Goal: Task Accomplishment & Management: Complete application form

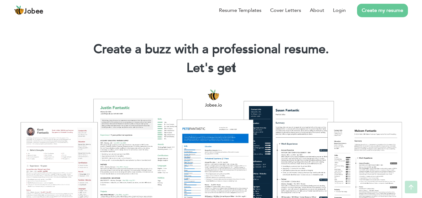
click at [393, 9] on link "Create my resume" at bounding box center [382, 10] width 51 height 13
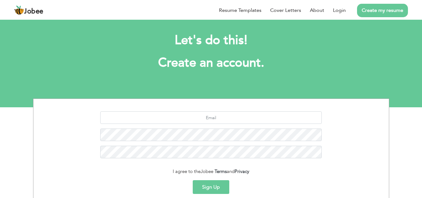
scroll to position [5, 0]
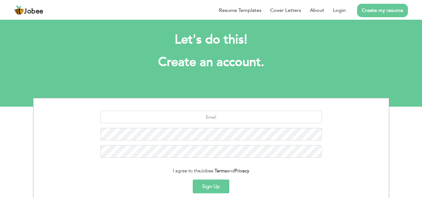
click at [223, 185] on button "Sign Up" at bounding box center [211, 186] width 37 height 14
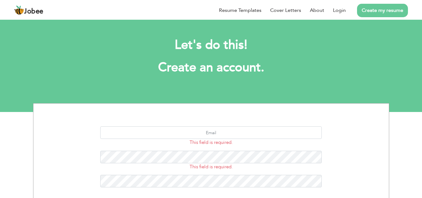
scroll to position [29, 0]
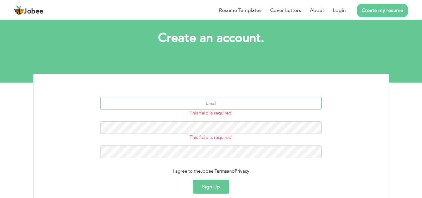
click at [260, 103] on input "text" at bounding box center [211, 103] width 222 height 13
type input "[EMAIL_ADDRESS][DOMAIN_NAME]"
click at [213, 190] on button "Sign Up" at bounding box center [211, 187] width 37 height 14
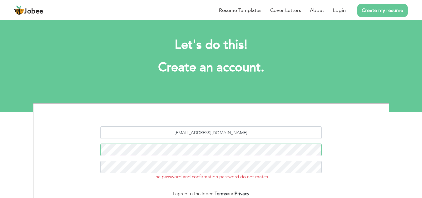
click at [149, 166] on div "[EMAIL_ADDRESS][DOMAIN_NAME] The password and confirmation password do not matc…" at bounding box center [211, 155] width 346 height 59
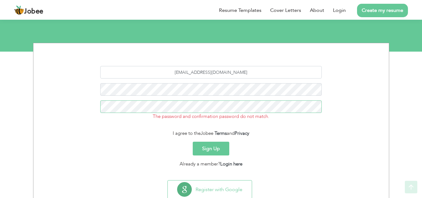
scroll to position [62, 0]
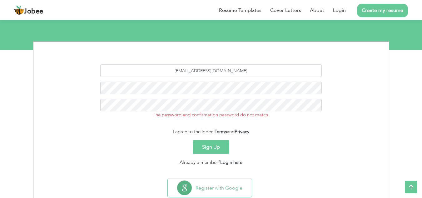
click at [213, 148] on button "Sign Up" at bounding box center [211, 147] width 37 height 14
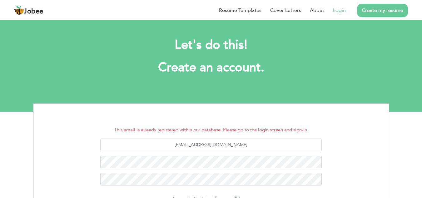
click at [342, 11] on link "Login" at bounding box center [339, 11] width 13 height 8
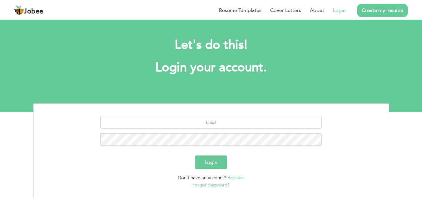
click at [217, 185] on link "Forgot password?" at bounding box center [211, 185] width 37 height 6
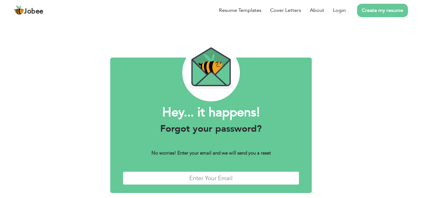
click at [237, 179] on input "text" at bounding box center [211, 177] width 177 height 13
type input "ahmad.arfeen9124@gmail.com"
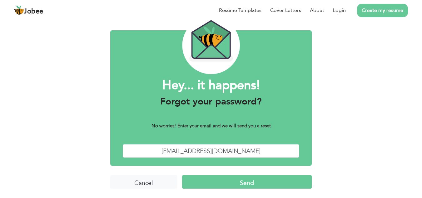
click at [241, 185] on input "Send" at bounding box center [247, 181] width 130 height 13
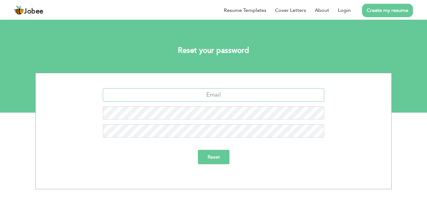
click at [231, 92] on input "text" at bounding box center [214, 94] width 222 height 13
type input "ahmad.arfeen9124@gmail.com"
click at [218, 159] on input "Reset" at bounding box center [214, 157] width 32 height 14
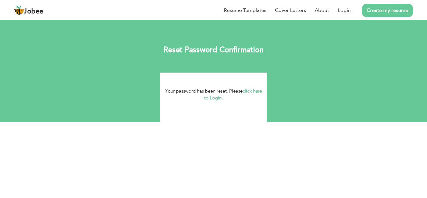
click at [253, 89] on link "click here to Login." at bounding box center [233, 94] width 58 height 13
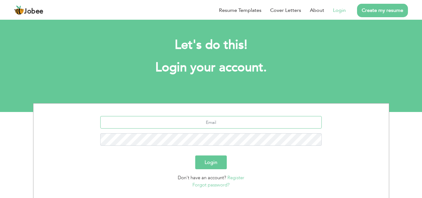
click at [215, 118] on input "text" at bounding box center [211, 122] width 222 height 13
type input "[EMAIL_ADDRESS][DOMAIN_NAME]"
click at [214, 160] on button "Login" at bounding box center [211, 162] width 32 height 14
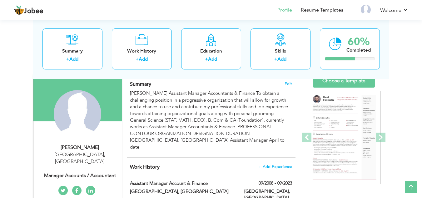
scroll to position [41, 0]
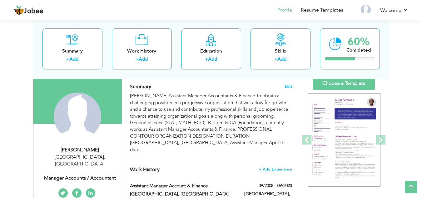
click at [287, 88] on span "Edit" at bounding box center [289, 86] width 8 height 4
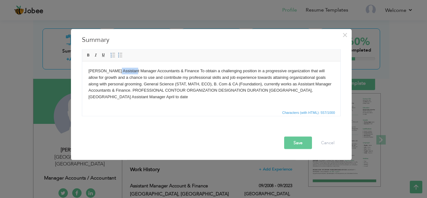
drag, startPoint x: 131, startPoint y: 71, endPoint x: 115, endPoint y: 71, distance: 16.3
click at [115, 71] on body "Ahmad Arfeen Assistant Manager Accountants & Finance To obtain a challenging po…" at bounding box center [211, 84] width 246 height 33
click at [133, 69] on body "Ahmad Arfeen Manager Accountants & Finance To obtain a challenging position in …" at bounding box center [211, 84] width 246 height 33
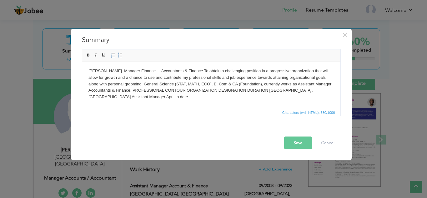
drag, startPoint x: 134, startPoint y: 83, endPoint x: 177, endPoint y: 102, distance: 46.6
click at [177, 102] on html "Ahmad Arfeen Manager Finance Accountants & Finance To obtain a challenging posi…" at bounding box center [211, 83] width 258 height 45
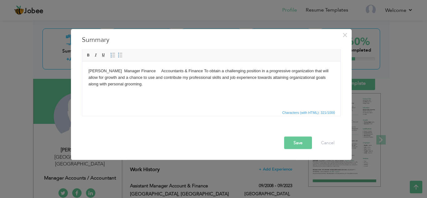
click at [302, 144] on button "Save" at bounding box center [298, 142] width 28 height 13
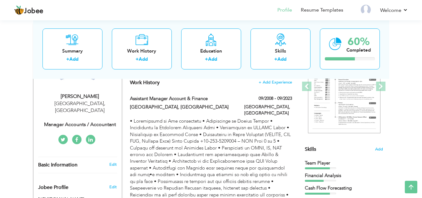
scroll to position [93, 0]
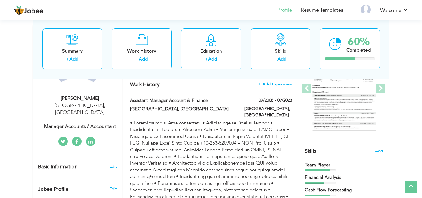
click at [271, 83] on span "+ Add Experience" at bounding box center [275, 84] width 34 height 4
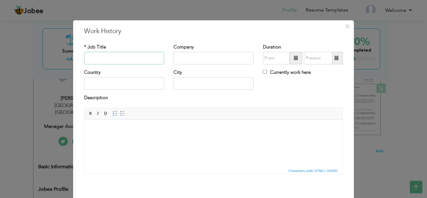
click at [120, 59] on input "text" at bounding box center [124, 58] width 80 height 13
click at [348, 28] on button "×" at bounding box center [347, 26] width 10 height 10
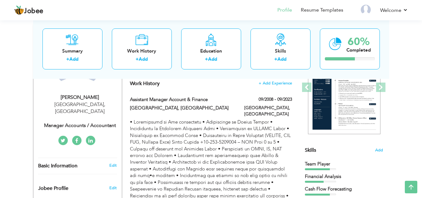
scroll to position [59, 0]
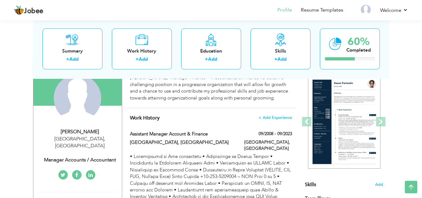
click at [0, 0] on div "Change Remove" at bounding box center [0, 0] width 0 height 0
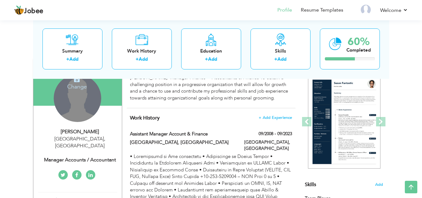
click at [74, 83] on h4 "Change" at bounding box center [77, 82] width 45 height 15
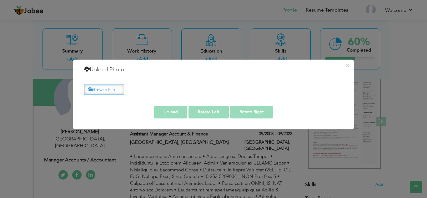
click at [108, 89] on label "Browse File ..." at bounding box center [104, 90] width 40 height 10
click at [0, 0] on input "Browse File ..." at bounding box center [0, 0] width 0 height 0
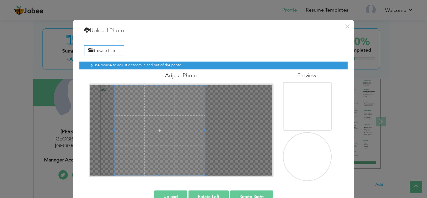
click at [175, 118] on div at bounding box center [181, 130] width 182 height 91
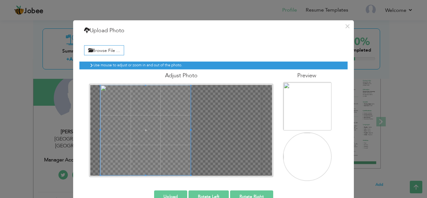
click at [124, 111] on span at bounding box center [145, 130] width 90 height 90
click at [114, 99] on span at bounding box center [145, 130] width 90 height 90
click at [102, 88] on span at bounding box center [145, 130] width 90 height 90
click at [95, 127] on div at bounding box center [181, 130] width 182 height 91
click at [178, 74] on h4 "Adjust Photo" at bounding box center [181, 76] width 185 height 6
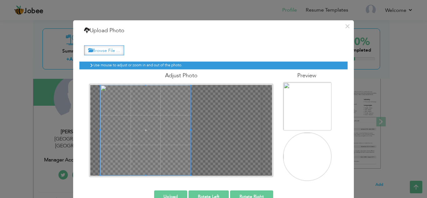
click at [100, 54] on label "Browse File ..." at bounding box center [104, 50] width 40 height 10
click at [0, 0] on input "Browse File ..." at bounding box center [0, 0] width 0 height 0
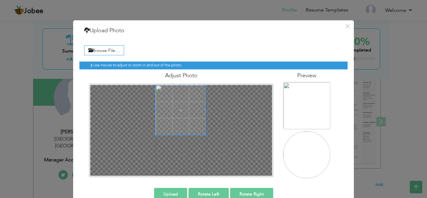
click at [181, 95] on span at bounding box center [181, 110] width 50 height 50
click at [168, 191] on button "Upload" at bounding box center [170, 194] width 33 height 13
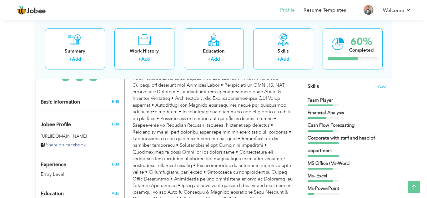
scroll to position [159, 0]
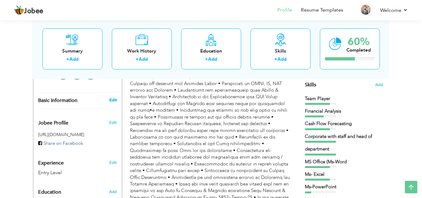
click at [111, 97] on link "Edit" at bounding box center [113, 100] width 8 height 6
type input "Ahmad"
type input "Arfeen"
type input "03334259124"
select select "number:166"
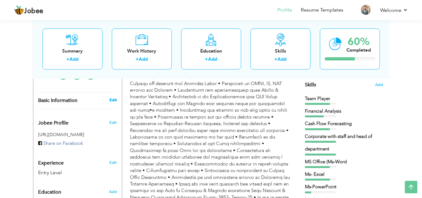
type input "Lahore"
select select "number:1"
type input "Manager Accounts / Accountant"
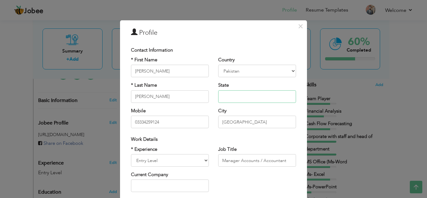
click at [254, 101] on input "text" at bounding box center [257, 96] width 78 height 13
type input "Married"
click at [187, 156] on select "Entry Level Less than 1 Year 1 Year 2 Years 3 Years 4 Years 5 Years 6 Years 7 Y…" at bounding box center [170, 160] width 78 height 13
select select "number:18"
click at [131, 154] on select "Entry Level Less than 1 Year 1 Year 2 Years 3 Years 4 Years 5 Years 6 Years 7 Y…" at bounding box center [170, 160] width 78 height 13
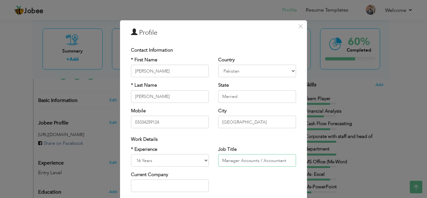
click at [275, 164] on input "Manager Accounts / Accountant" at bounding box center [257, 160] width 78 height 13
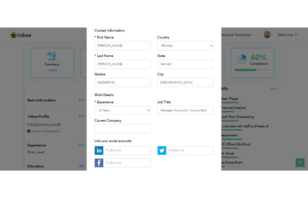
scroll to position [51, 0]
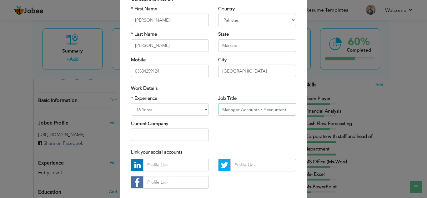
drag, startPoint x: 239, startPoint y: 108, endPoint x: 307, endPoint y: 107, distance: 68.1
click at [307, 107] on div "× Profile Contact Information * First Name Ahmad * Last Name Arfeen" at bounding box center [213, 99] width 427 height 198
type input "Manager Finance"
click at [192, 136] on input "text" at bounding box center [170, 134] width 78 height 13
type input "Beaconhouse National University"
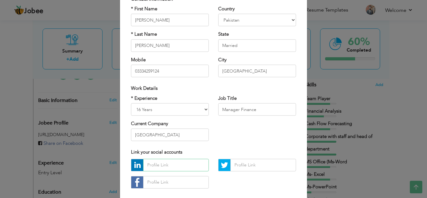
click at [183, 168] on input "text" at bounding box center [176, 165] width 66 height 13
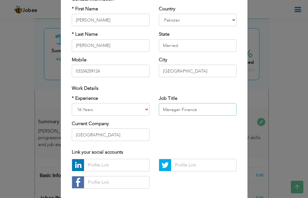
click at [204, 111] on input "Manager Finance" at bounding box center [198, 109] width 78 height 13
click at [124, 165] on input "text" at bounding box center [117, 165] width 66 height 13
paste input "www.linkedin.com/in/ahmadarfeen"
type input "www.linkedin.com/in/ahmadarfeen"
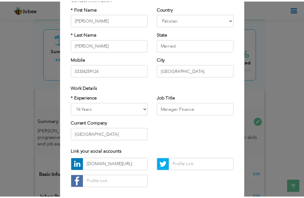
scroll to position [84, 0]
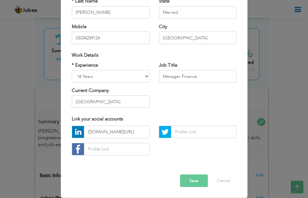
click at [187, 183] on button "Save" at bounding box center [194, 180] width 28 height 13
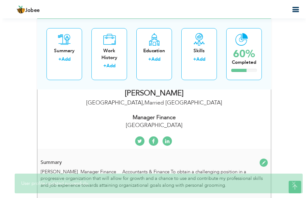
scroll to position [73, 0]
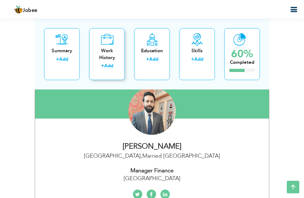
click at [107, 64] on link "Add" at bounding box center [108, 66] width 9 height 6
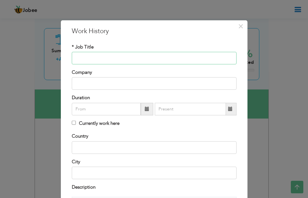
click at [107, 61] on input "text" at bounding box center [154, 58] width 165 height 13
type input "Manager Finance"
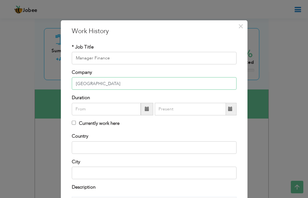
type input "Beaconhouse National Univeristy"
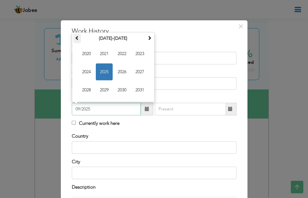
click at [73, 36] on th at bounding box center [77, 38] width 8 height 9
click at [75, 36] on span at bounding box center [77, 38] width 4 height 4
click at [148, 39] on span at bounding box center [150, 38] width 4 height 4
click at [75, 38] on span at bounding box center [77, 38] width 4 height 4
click at [86, 86] on span "2008" at bounding box center [86, 90] width 17 height 17
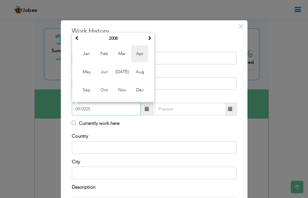
click at [141, 54] on span "Apr" at bounding box center [140, 53] width 17 height 17
type input "04/2008"
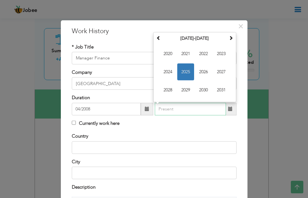
type input "09/2025"
click at [196, 105] on input "09/2025" at bounding box center [190, 109] width 71 height 13
click at [190, 114] on input "09/2025" at bounding box center [190, 109] width 71 height 13
click at [130, 151] on input "text" at bounding box center [154, 147] width 165 height 13
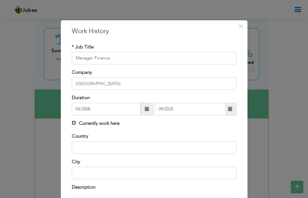
click at [72, 121] on input "Currently work here" at bounding box center [74, 123] width 4 height 4
checkbox input "true"
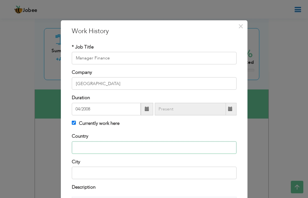
click at [125, 146] on input "text" at bounding box center [154, 147] width 165 height 13
type input "Pakistan"
type input "Lahore"
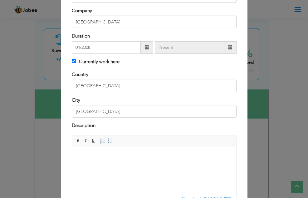
scroll to position [63, 0]
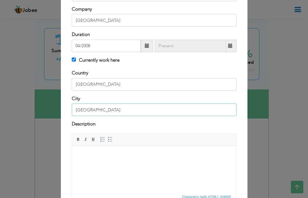
click at [155, 111] on input "Lahore" at bounding box center [154, 109] width 165 height 13
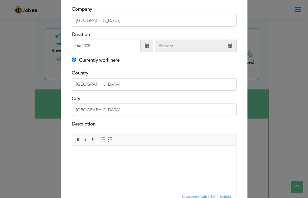
click at [164, 155] on body at bounding box center [154, 155] width 152 height 7
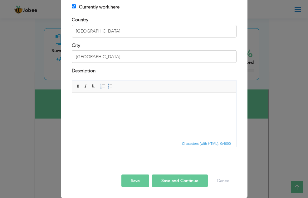
click at [167, 180] on button "Save and Continue" at bounding box center [180, 180] width 56 height 13
checkbox input "false"
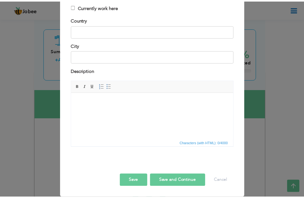
scroll to position [0, 0]
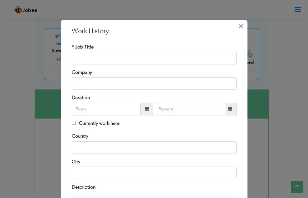
click at [240, 24] on span "×" at bounding box center [240, 25] width 5 height 11
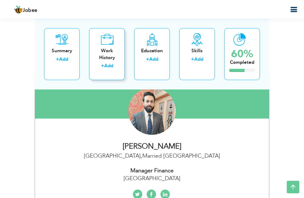
click at [109, 61] on div "Work History" at bounding box center [107, 54] width 26 height 13
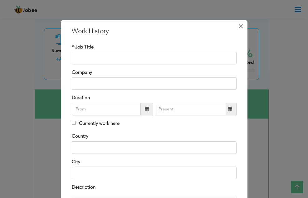
click at [240, 27] on span "×" at bounding box center [240, 25] width 5 height 11
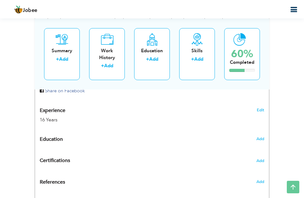
scroll to position [313, 0]
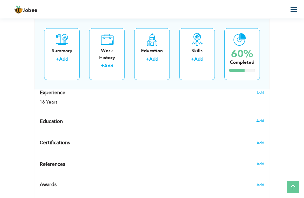
click at [260, 122] on span "Add" at bounding box center [260, 121] width 8 height 6
radio input "true"
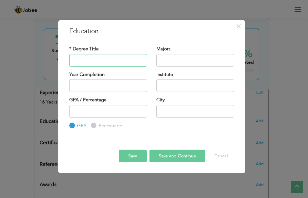
click at [141, 61] on input "text" at bounding box center [108, 60] width 78 height 13
type input "CA Foundation"
type input "Financ"
type input "2025"
click at [179, 86] on input "text" at bounding box center [196, 85] width 78 height 13
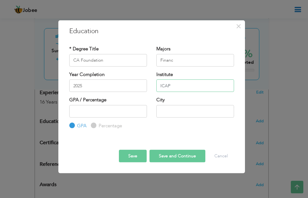
type input "ICAP"
click at [169, 114] on input "text" at bounding box center [196, 111] width 78 height 13
type input "Lahore"
click at [138, 157] on button "Save" at bounding box center [133, 156] width 28 height 13
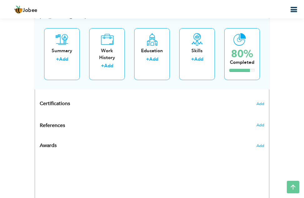
scroll to position [354, 0]
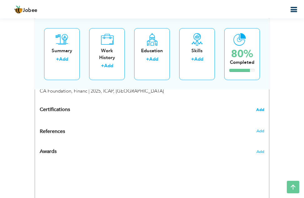
click at [259, 110] on span "Add" at bounding box center [260, 110] width 8 height 4
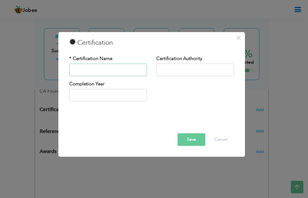
click at [133, 70] on input "text" at bounding box center [108, 69] width 78 height 13
click at [241, 38] on span "×" at bounding box center [238, 37] width 5 height 11
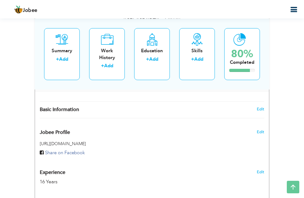
scroll to position [0, 0]
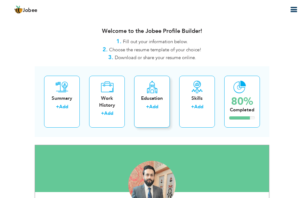
click at [161, 100] on div "Education" at bounding box center [152, 98] width 26 height 7
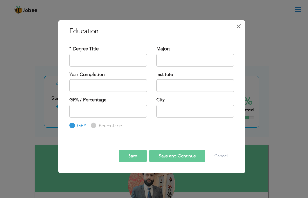
click at [240, 25] on span "×" at bounding box center [238, 25] width 5 height 11
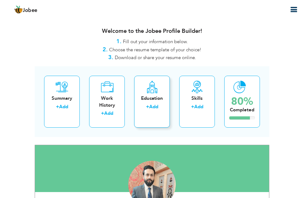
click at [152, 109] on link "Add" at bounding box center [153, 106] width 9 height 6
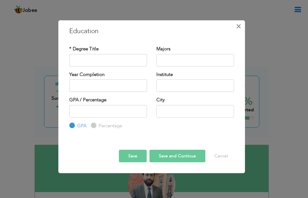
click at [239, 26] on span "×" at bounding box center [238, 25] width 5 height 11
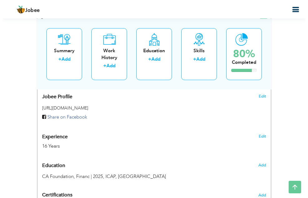
scroll to position [224, 0]
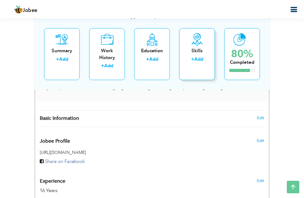
click at [203, 54] on div "Skills" at bounding box center [197, 51] width 26 height 7
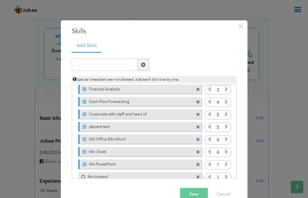
scroll to position [36, 0]
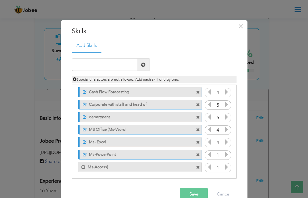
click at [188, 193] on button "Save" at bounding box center [194, 194] width 28 height 13
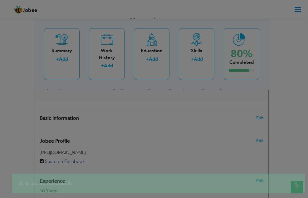
scroll to position [0, 0]
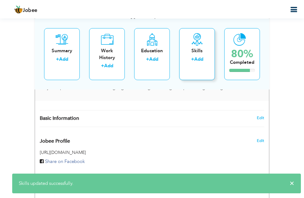
click at [195, 58] on link "Add" at bounding box center [198, 59] width 9 height 6
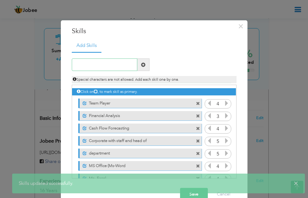
click at [117, 62] on input "text" at bounding box center [105, 64] width 66 height 13
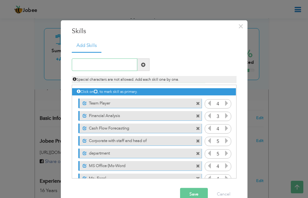
type input "t"
drag, startPoint x: 104, startPoint y: 105, endPoint x: 100, endPoint y: 64, distance: 41.4
click at [100, 64] on div "tram Duplicate entry Unmark as primary skill. Team Player 4 3 4 5" at bounding box center [154, 115] width 165 height 127
click at [100, 64] on input "tram" at bounding box center [105, 64] width 66 height 13
type input "tram"
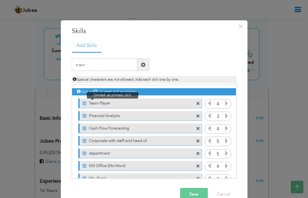
click at [83, 102] on span at bounding box center [85, 103] width 4 height 4
click at [83, 103] on span at bounding box center [84, 103] width 4 height 4
click at [207, 129] on icon at bounding box center [210, 128] width 6 height 6
click at [224, 128] on icon at bounding box center [227, 128] width 6 height 6
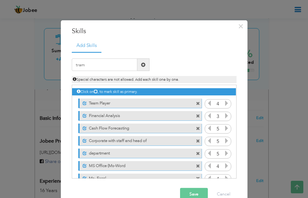
click at [224, 128] on icon at bounding box center [227, 128] width 6 height 6
click at [207, 129] on icon at bounding box center [210, 128] width 6 height 6
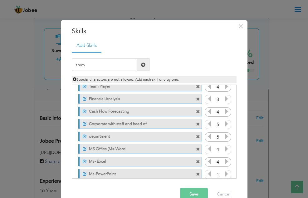
scroll to position [19, 0]
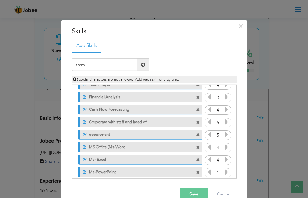
click at [207, 147] on icon at bounding box center [210, 147] width 6 height 6
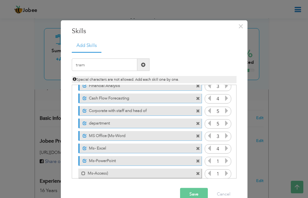
scroll to position [36, 0]
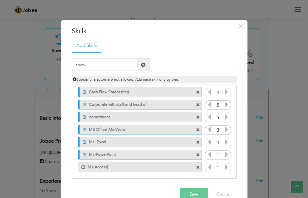
click at [225, 154] on icon at bounding box center [227, 155] width 6 height 6
click at [188, 193] on button "Save" at bounding box center [194, 194] width 28 height 13
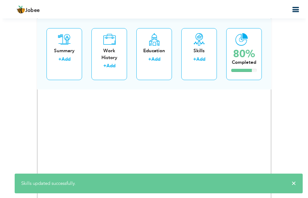
scroll to position [0, 0]
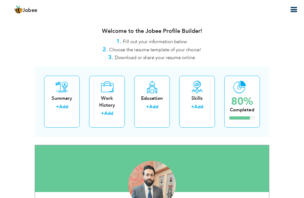
click at [293, 7] on icon "button" at bounding box center [294, 10] width 8 height 8
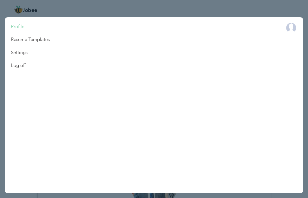
click at [11, 25] on link "Profile" at bounding box center [30, 26] width 51 height 13
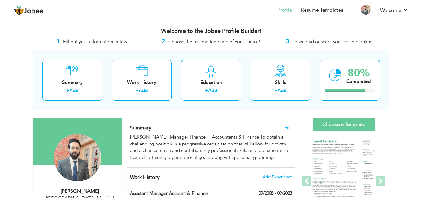
click at [174, 42] on span "Choose the resume template of your choice!" at bounding box center [214, 41] width 92 height 6
click at [308, 44] on span "Download or share your resume online." at bounding box center [333, 41] width 81 height 6
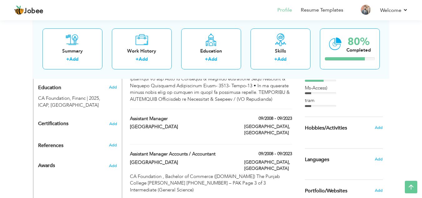
scroll to position [276, 0]
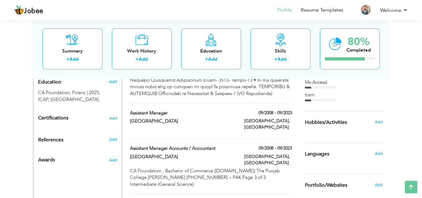
click at [308, 117] on div "Add" at bounding box center [380, 122] width 15 height 12
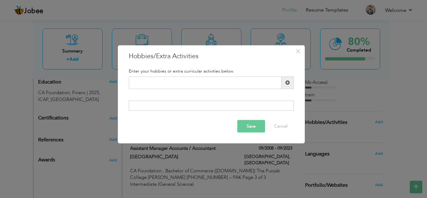
click at [308, 119] on div "× Hobbies/Extra Activities Enter your hobbies or extra curricular activities be…" at bounding box center [213, 99] width 427 height 198
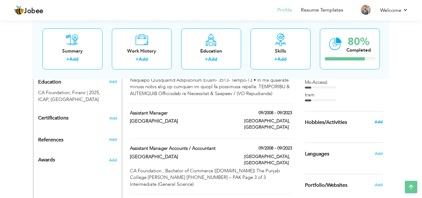
click at [308, 121] on span "Add" at bounding box center [379, 122] width 8 height 6
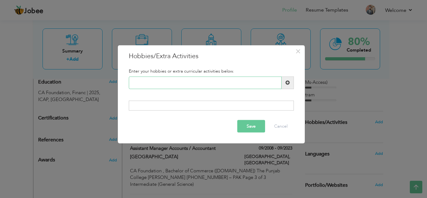
click at [227, 86] on input "text" at bounding box center [205, 82] width 153 height 13
type input "Gym . Walk . Cricket"
click at [244, 132] on button "Save" at bounding box center [251, 126] width 28 height 13
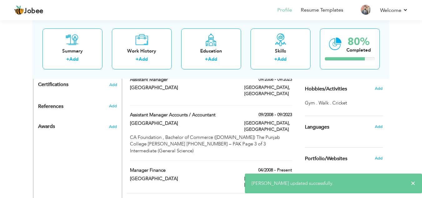
scroll to position [337, 0]
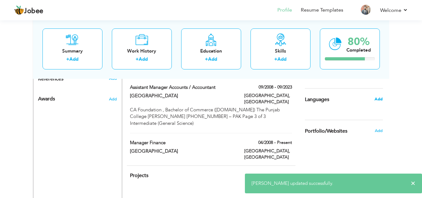
click at [308, 98] on span "Add" at bounding box center [379, 99] width 8 height 6
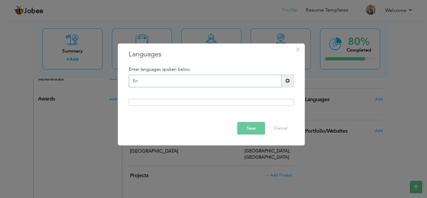
type input "E"
type input "Urdu . English"
click at [254, 129] on button "Save" at bounding box center [251, 128] width 28 height 13
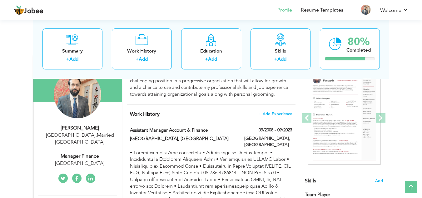
scroll to position [0, 0]
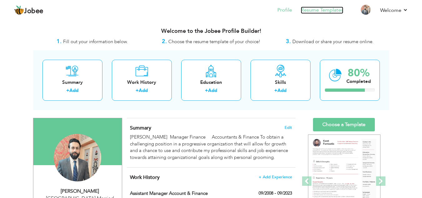
click at [308, 8] on link "Resume Templates" at bounding box center [322, 10] width 43 height 7
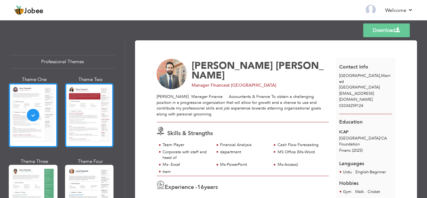
click at [87, 111] on div at bounding box center [89, 115] width 49 height 64
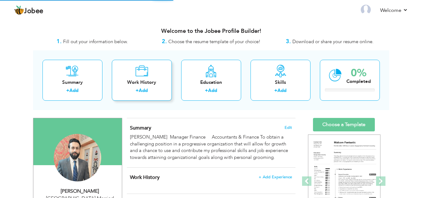
click at [139, 75] on icon at bounding box center [141, 71] width 13 height 13
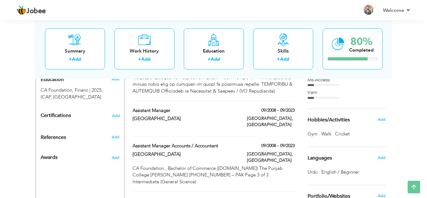
scroll to position [281, 0]
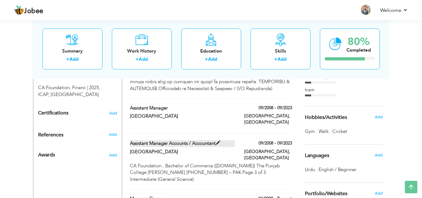
click at [220, 141] on span at bounding box center [218, 143] width 5 height 5
type input "Assistant Manager Accounts / Accountant"
type input "Beaconhouse National University"
type input "09/2008"
type input "09/2023"
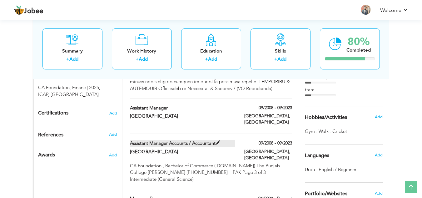
type input "Pakistan"
type input "Lahore"
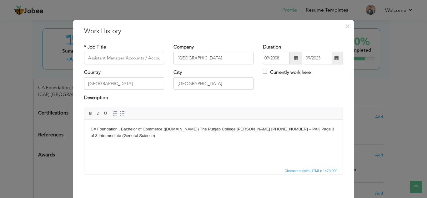
scroll to position [27, 0]
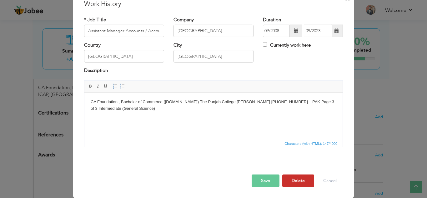
click at [302, 179] on button "Delete" at bounding box center [298, 180] width 32 height 13
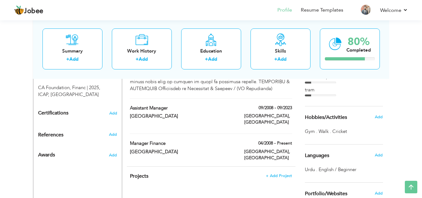
click at [254, 113] on div "Lahore, Pakistan" at bounding box center [268, 120] width 57 height 14
type input "Assistant Manager"
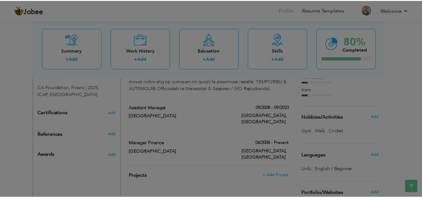
scroll to position [0, 0]
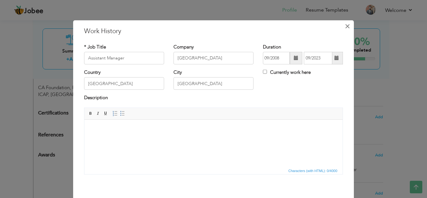
click at [345, 29] on span "×" at bounding box center [347, 25] width 5 height 11
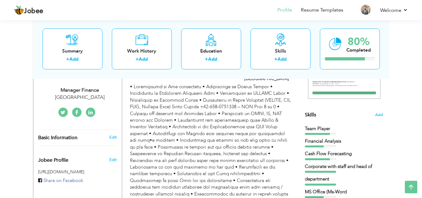
scroll to position [43, 0]
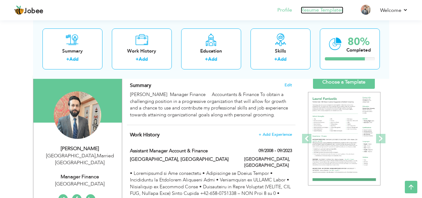
click at [323, 11] on link "Resume Templates" at bounding box center [322, 10] width 43 height 7
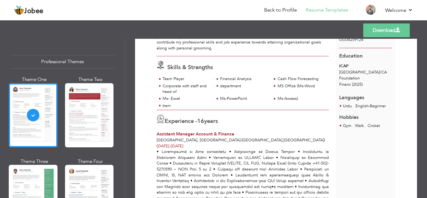
scroll to position [66, 0]
click at [80, 178] on div at bounding box center [89, 197] width 49 height 64
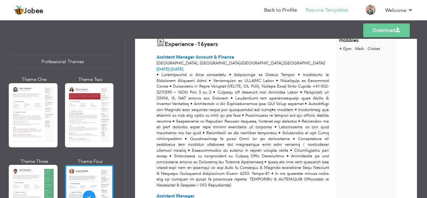
scroll to position [0, 0]
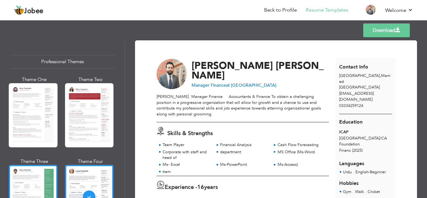
click at [25, 182] on div at bounding box center [33, 197] width 49 height 64
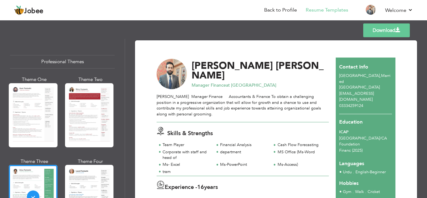
click at [420, 32] on div "Templates Download" at bounding box center [213, 30] width 427 height 20
click at [293, 29] on div "Templates Download" at bounding box center [213, 30] width 427 height 20
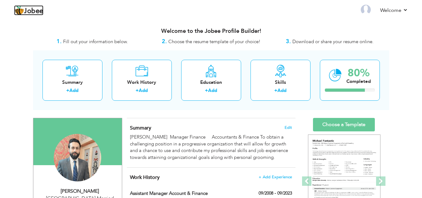
click at [34, 8] on span "Jobee" at bounding box center [33, 11] width 19 height 7
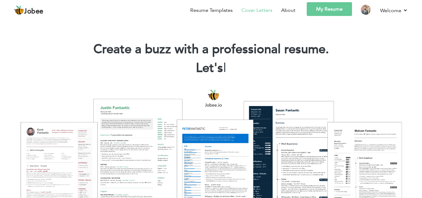
click at [272, 8] on link "Cover Letters" at bounding box center [257, 11] width 31 height 8
